Goal: Information Seeking & Learning: Learn about a topic

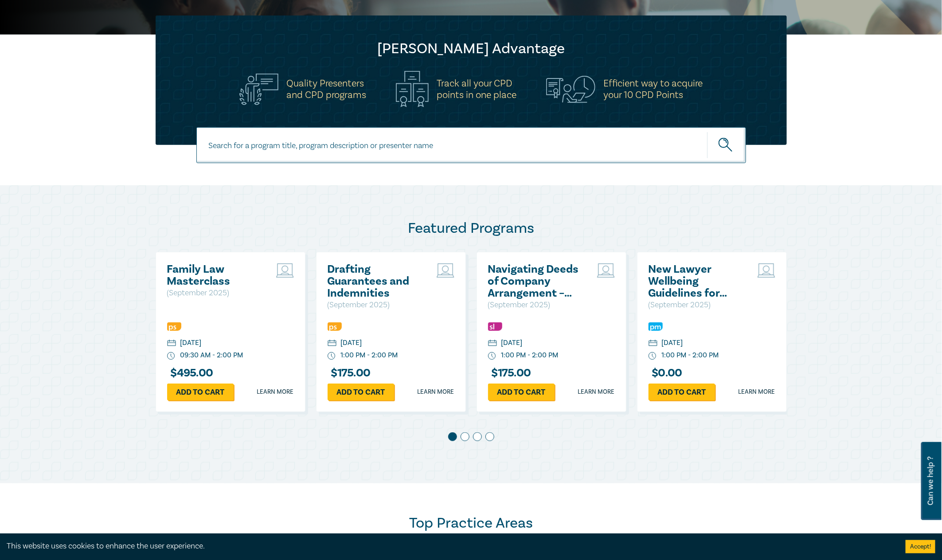
scroll to position [266, 0]
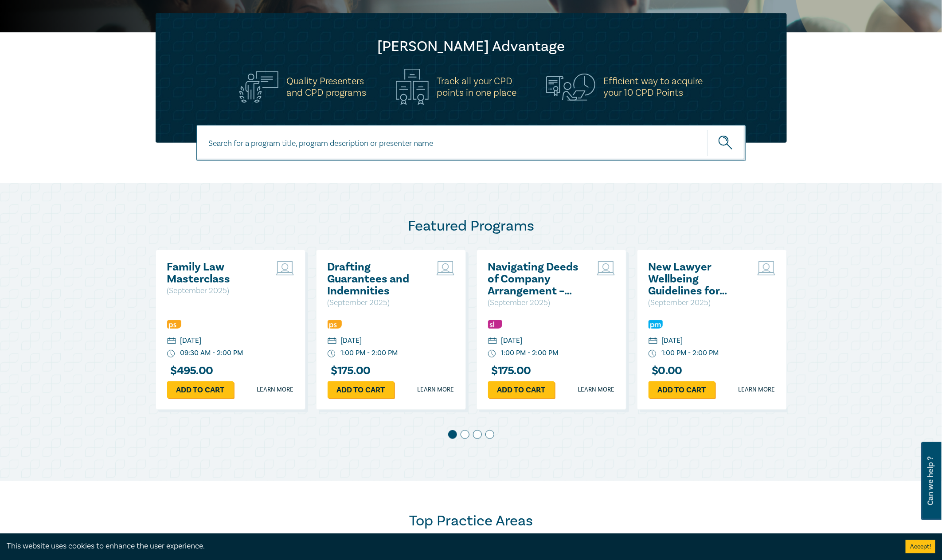
click at [697, 288] on h2 "New Lawyer Wellbeing Guidelines for Legal Workplaces" at bounding box center [695, 279] width 95 height 36
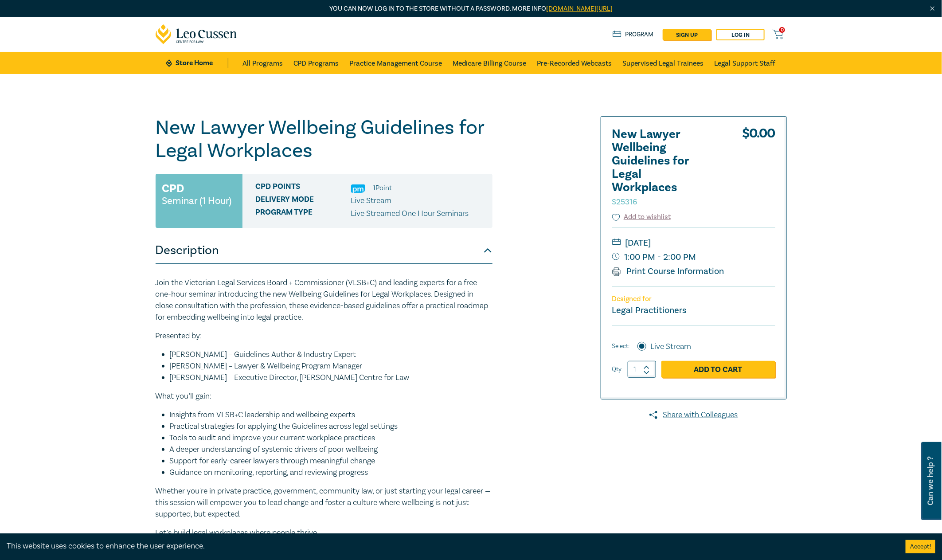
click at [481, 353] on li "[PERSON_NAME] – Guidelines Author & Industry Expert" at bounding box center [331, 355] width 323 height 12
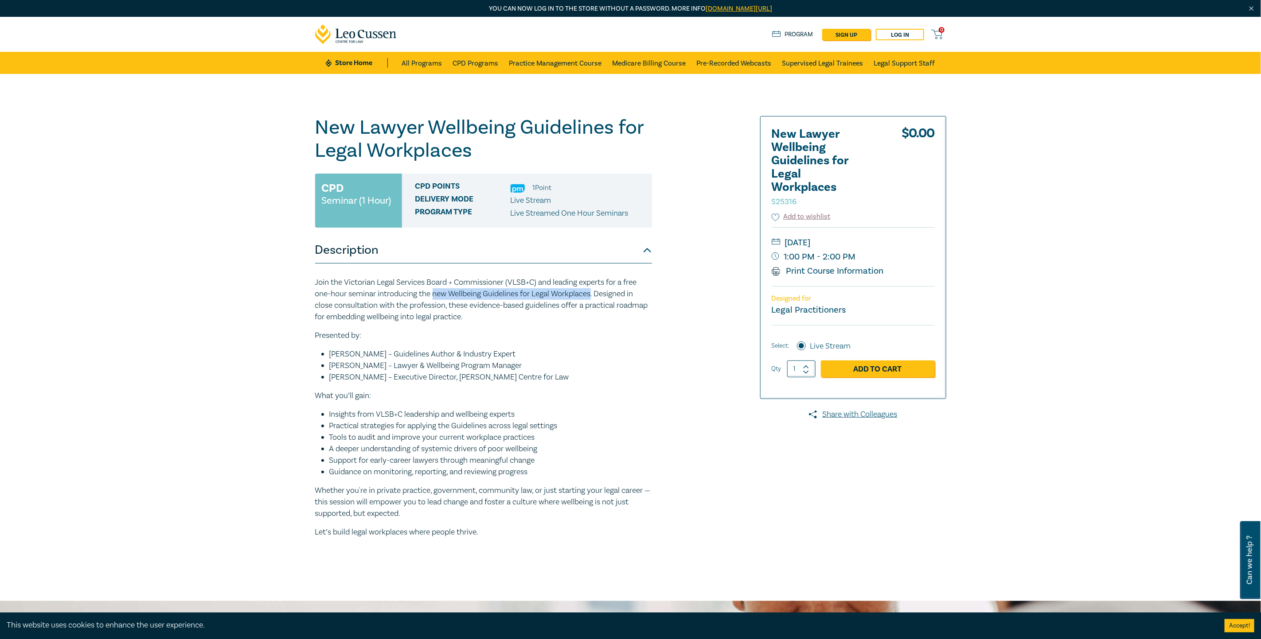
drag, startPoint x: 435, startPoint y: 293, endPoint x: 594, endPoint y: 294, distance: 159.1
click at [594, 294] on p "Join the Victorian Legal Services Board + Commissioner (VLSB+C) and leading exp…" at bounding box center [483, 300] width 337 height 46
drag, startPoint x: 452, startPoint y: 293, endPoint x: 595, endPoint y: 292, distance: 142.7
click at [595, 292] on p "Join the Victorian Legal Services Board + Commissioner (VLSB+C) and leading exp…" at bounding box center [483, 300] width 337 height 46
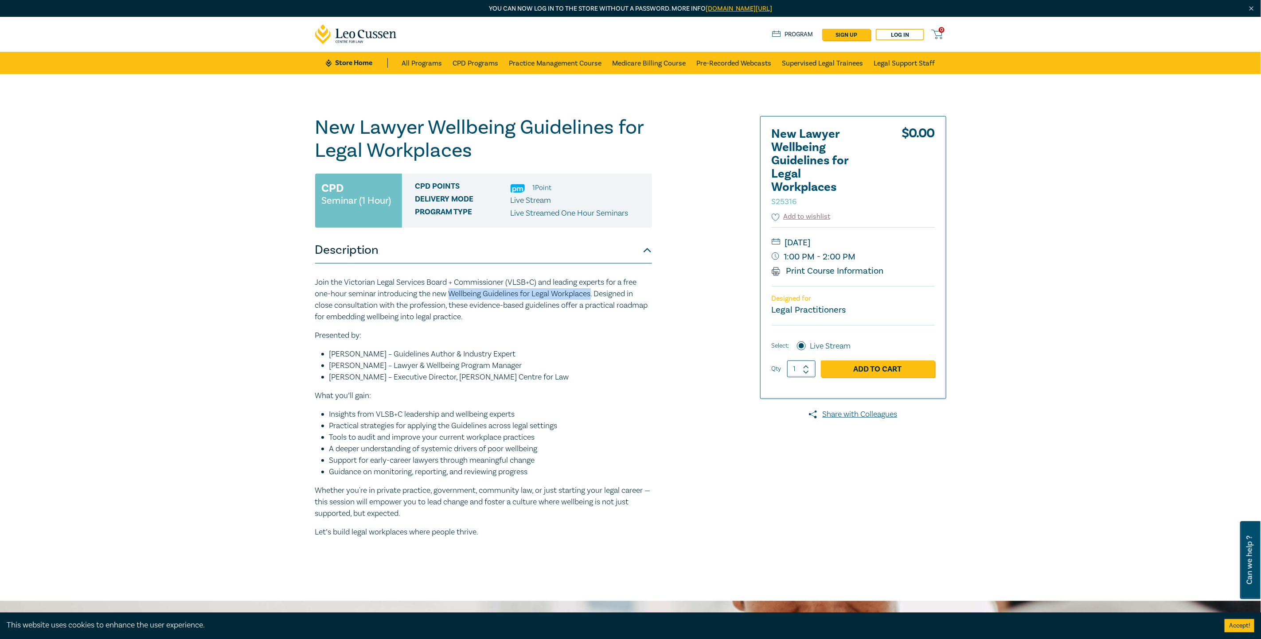
copy p "Wellbeing Guidelines for Legal Workplaces"
click at [878, 80] on div "New Lawyer Wellbeing Guidelines for Legal Workplaces S25316 CPD Seminar (1 Hour…" at bounding box center [630, 337] width 1261 height 527
